Goal: Task Accomplishment & Management: Complete application form

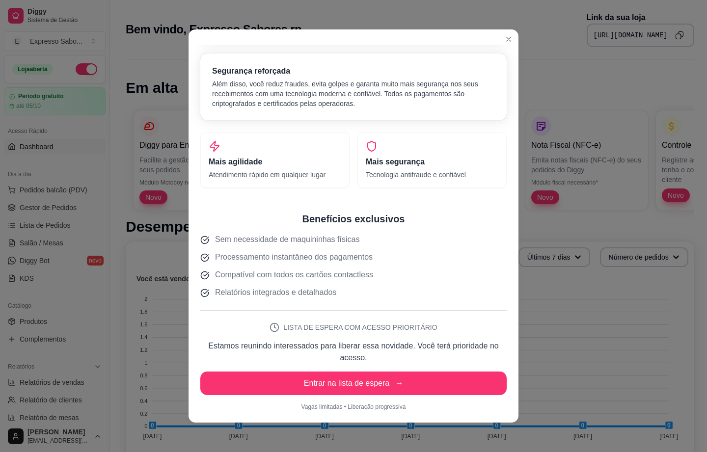
scroll to position [1, 0]
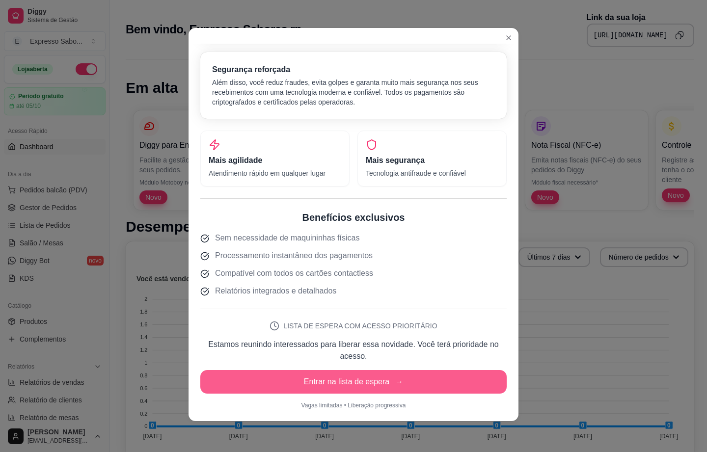
click at [361, 384] on button "Entrar na lista de espera →" at bounding box center [353, 382] width 306 height 24
